Goal: Information Seeking & Learning: Find specific fact

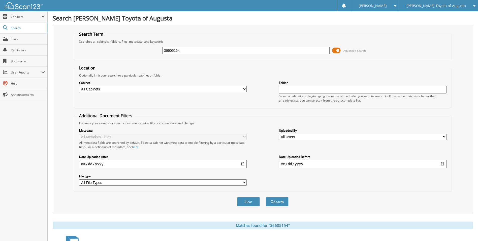
drag, startPoint x: 185, startPoint y: 50, endPoint x: 156, endPoint y: 45, distance: 29.9
click at [156, 45] on div "36605154 Advanced Search" at bounding box center [263, 51] width 372 height 14
type input "36624464"
click at [337, 49] on span at bounding box center [336, 51] width 9 height 8
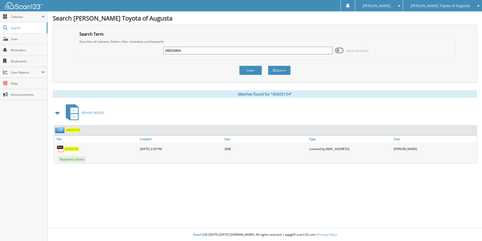
drag, startPoint x: 70, startPoint y: 149, endPoint x: 69, endPoint y: 152, distance: 3.4
click at [70, 149] on span "36605154" at bounding box center [71, 149] width 14 height 4
click at [280, 72] on button "Search" at bounding box center [279, 70] width 23 height 9
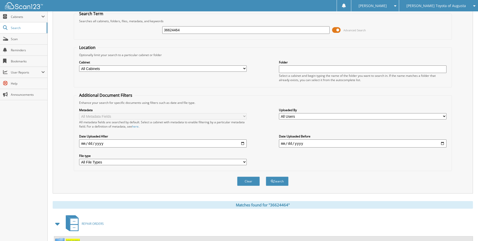
scroll to position [41, 0]
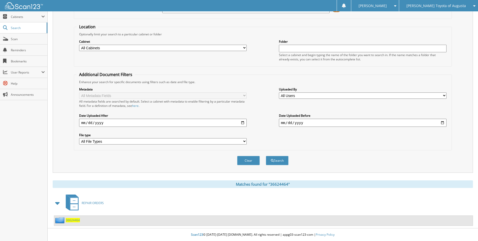
click at [75, 219] on span "36624464" at bounding box center [73, 220] width 14 height 4
